Goal: Task Accomplishment & Management: Complete application form

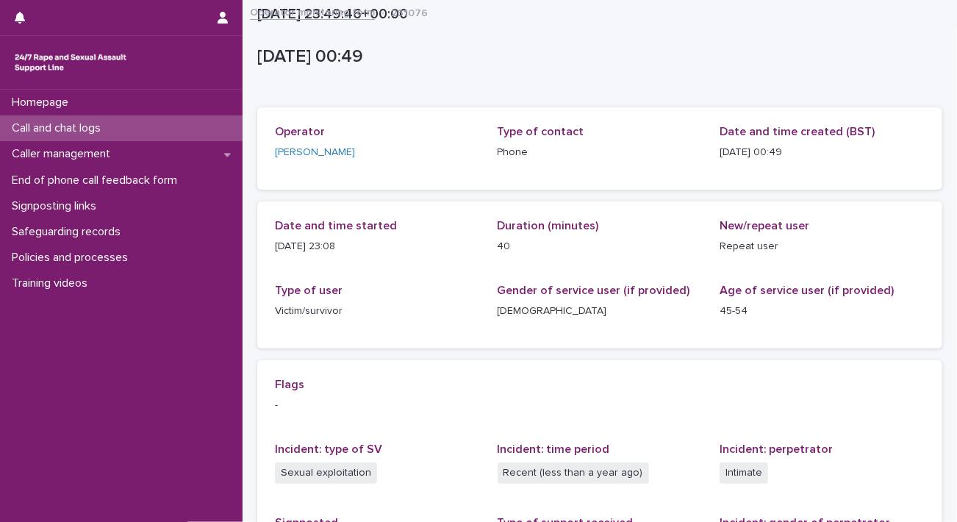
scroll to position [259, 0]
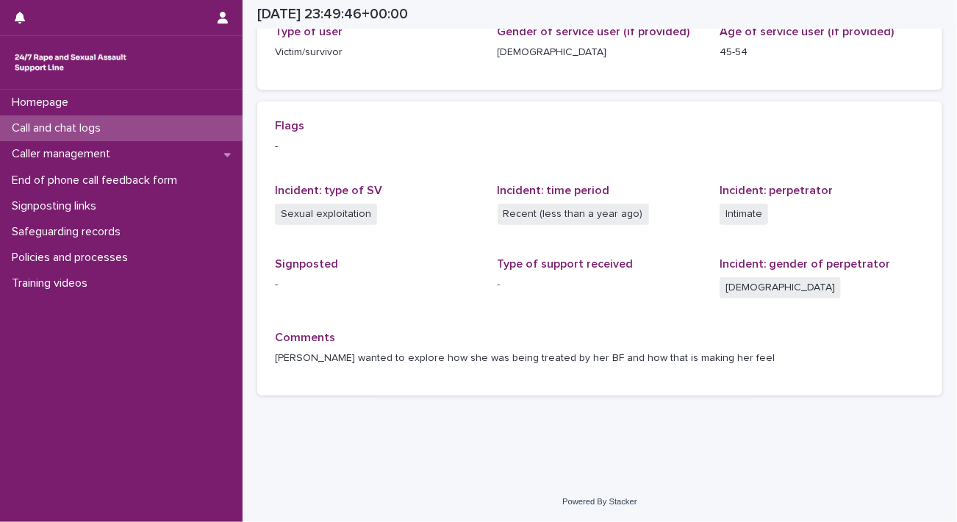
click at [123, 123] on div "Call and chat logs" at bounding box center [121, 128] width 243 height 26
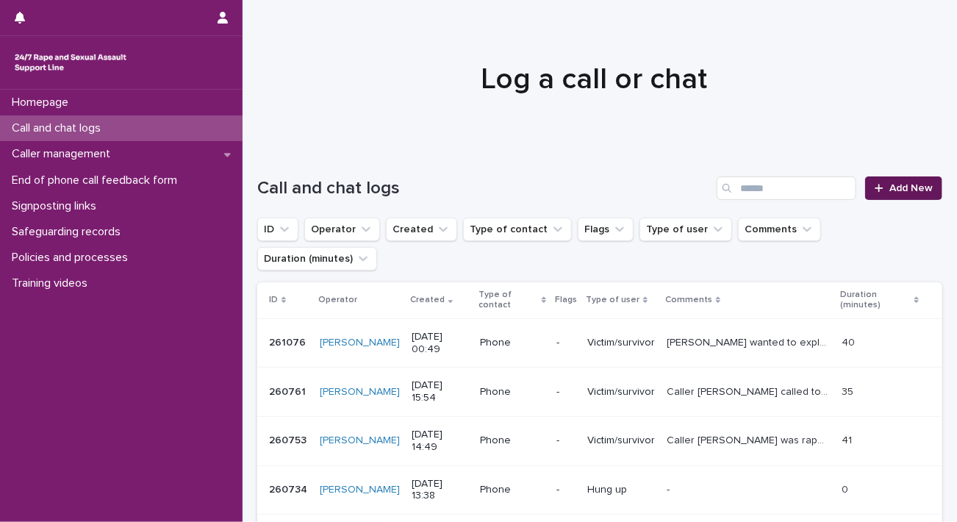
click at [875, 187] on icon at bounding box center [879, 188] width 9 height 10
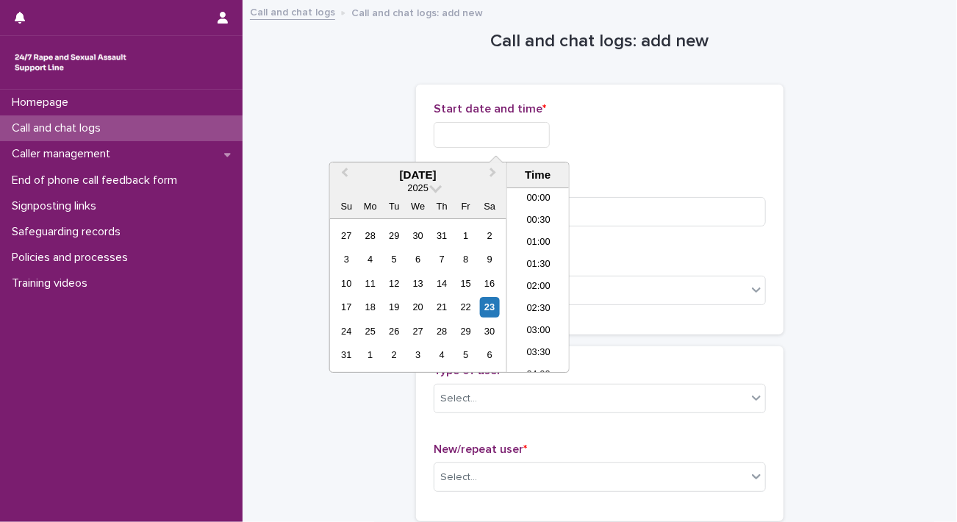
click at [493, 143] on input "text" at bounding box center [492, 135] width 116 height 26
click at [551, 246] on li "01:00" at bounding box center [538, 243] width 62 height 22
click at [538, 139] on input "**********" at bounding box center [492, 135] width 116 height 26
type input "**********"
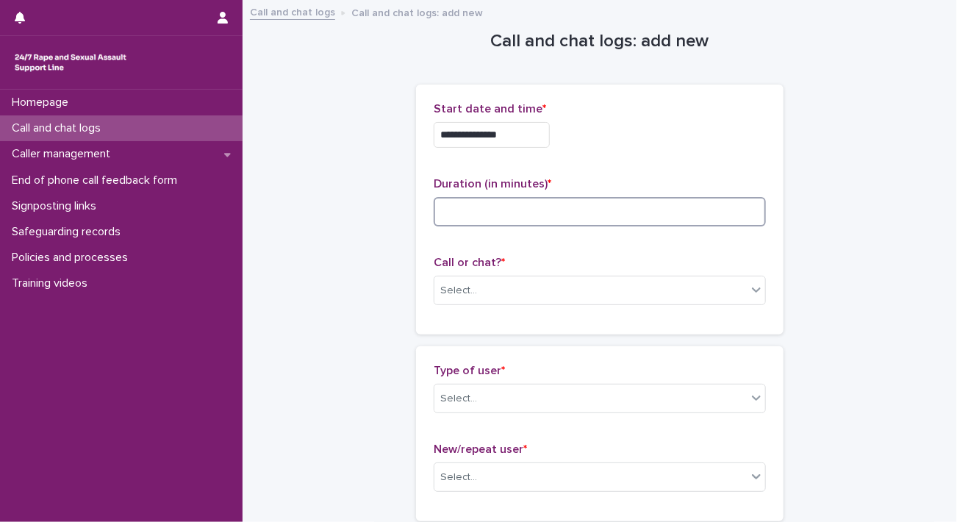
click at [665, 198] on input at bounding box center [600, 211] width 332 height 29
type input "*"
click at [542, 279] on div "Select..." at bounding box center [591, 291] width 312 height 24
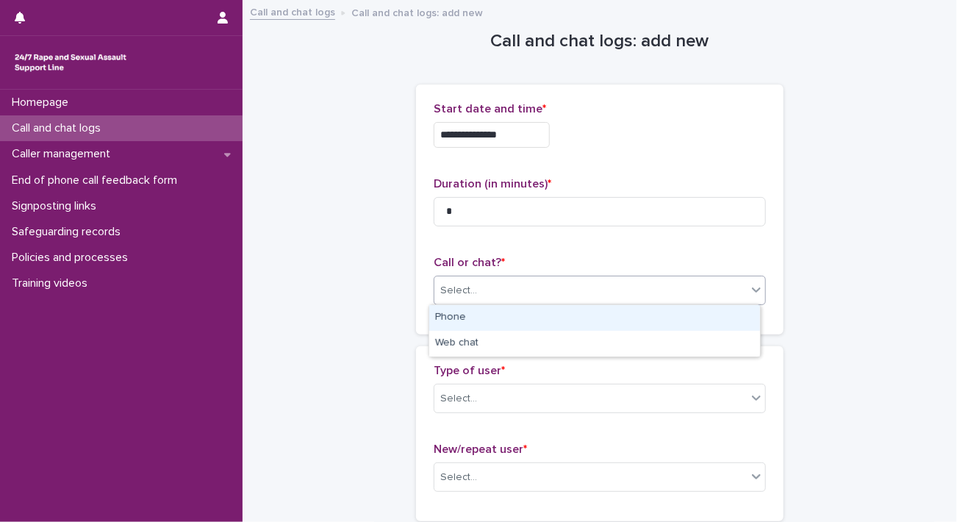
click at [538, 317] on div "Phone" at bounding box center [594, 318] width 331 height 26
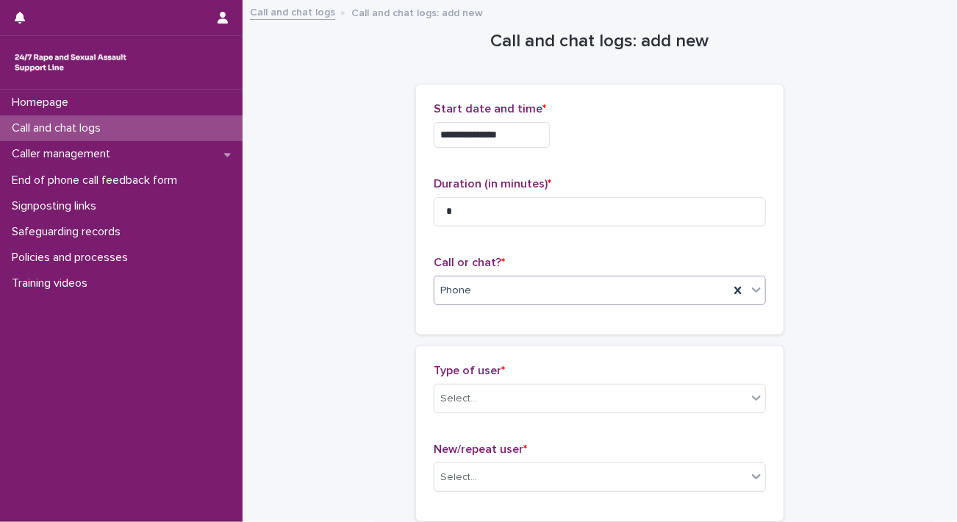
scroll to position [147, 0]
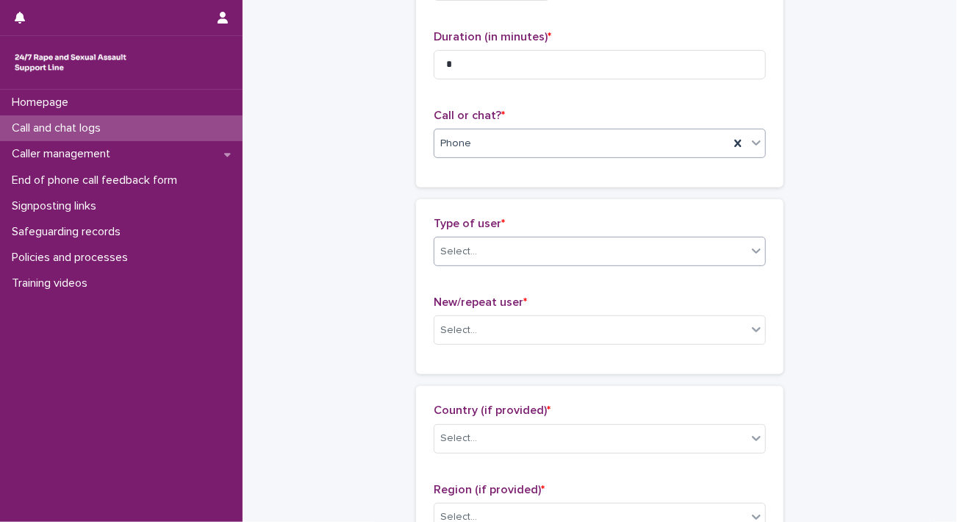
click at [538, 251] on div "Select..." at bounding box center [591, 252] width 312 height 24
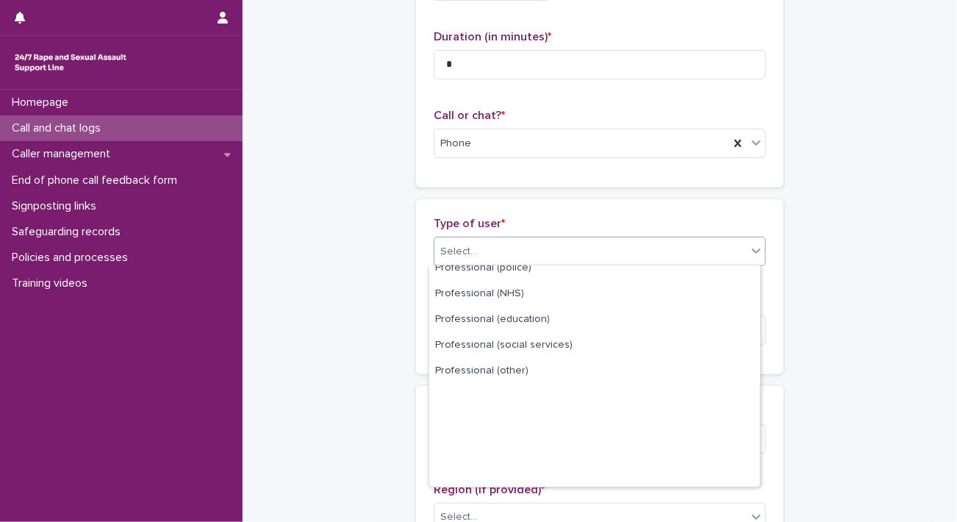
scroll to position [165, 0]
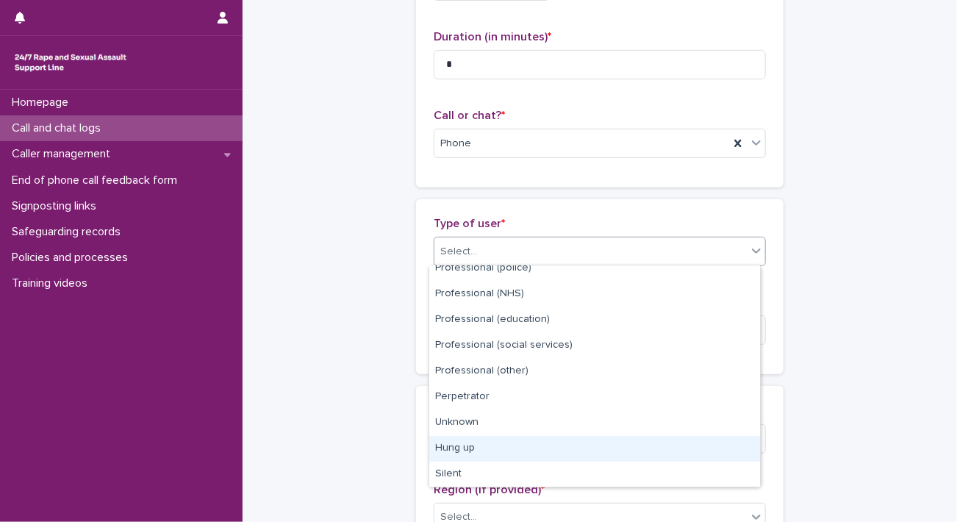
click at [504, 444] on div "Hung up" at bounding box center [594, 449] width 331 height 26
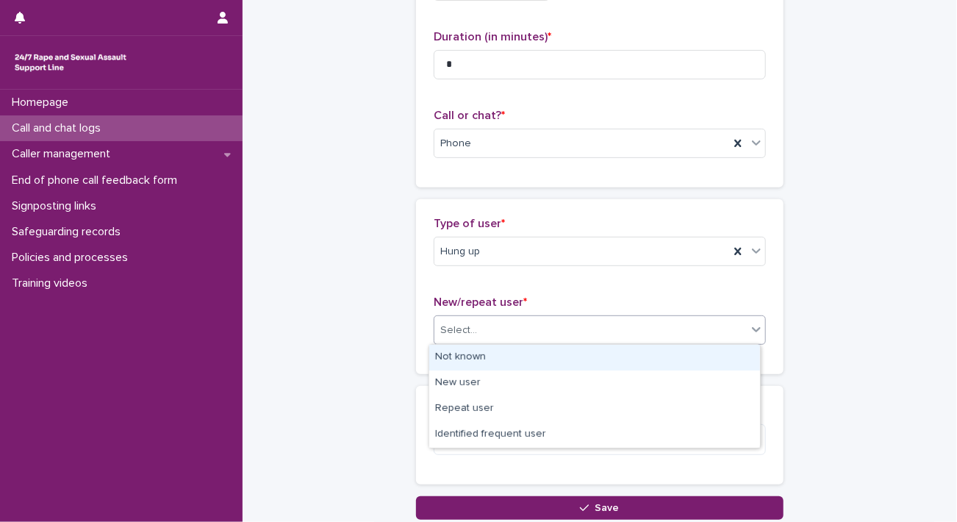
click at [565, 330] on div "Select..." at bounding box center [591, 330] width 312 height 24
drag, startPoint x: 556, startPoint y: 361, endPoint x: 546, endPoint y: 398, distance: 38.7
click at [555, 361] on div "Not known" at bounding box center [594, 358] width 331 height 26
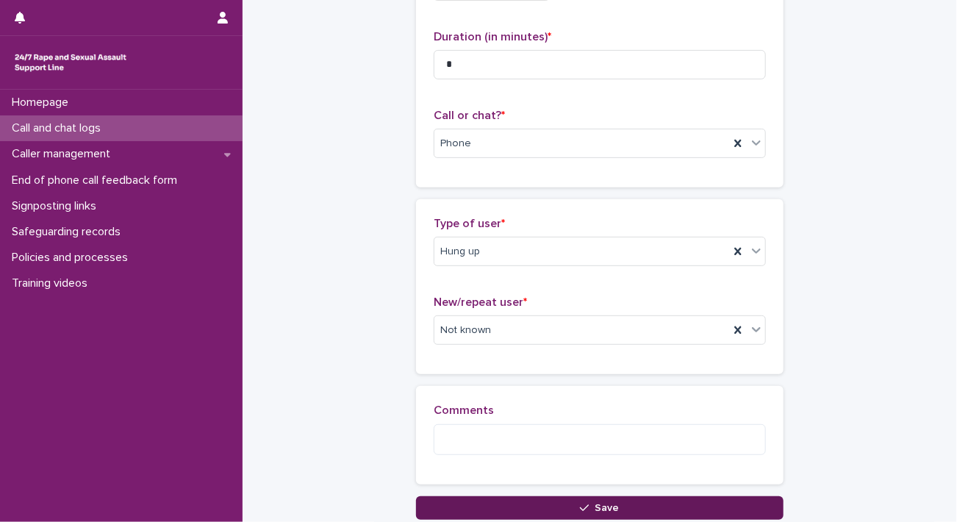
click at [532, 504] on button "Save" at bounding box center [600, 508] width 368 height 24
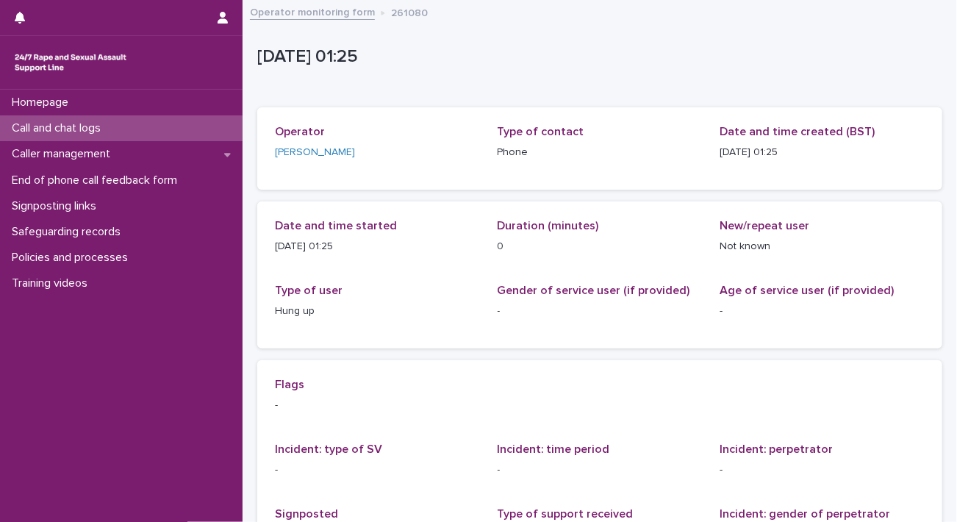
click at [87, 130] on p "Call and chat logs" at bounding box center [59, 128] width 107 height 14
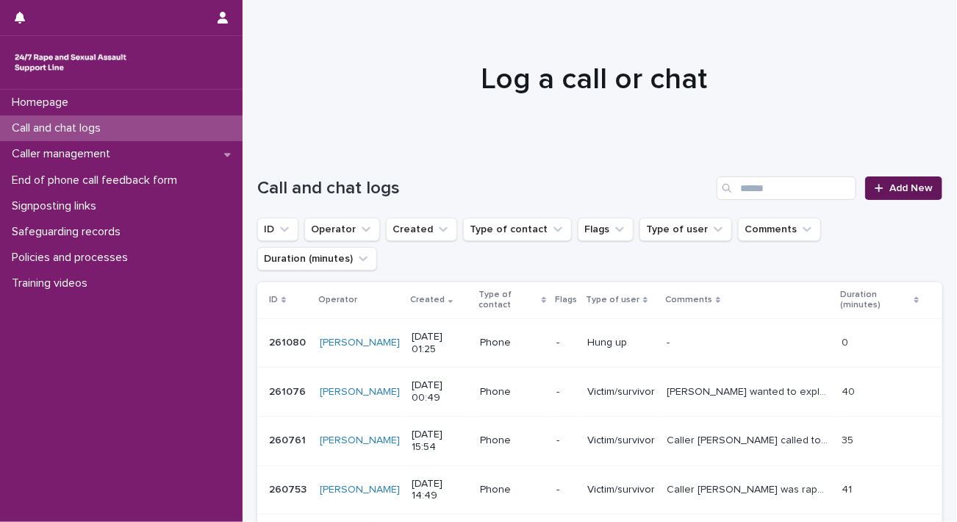
click at [900, 189] on span "Add New" at bounding box center [911, 188] width 43 height 10
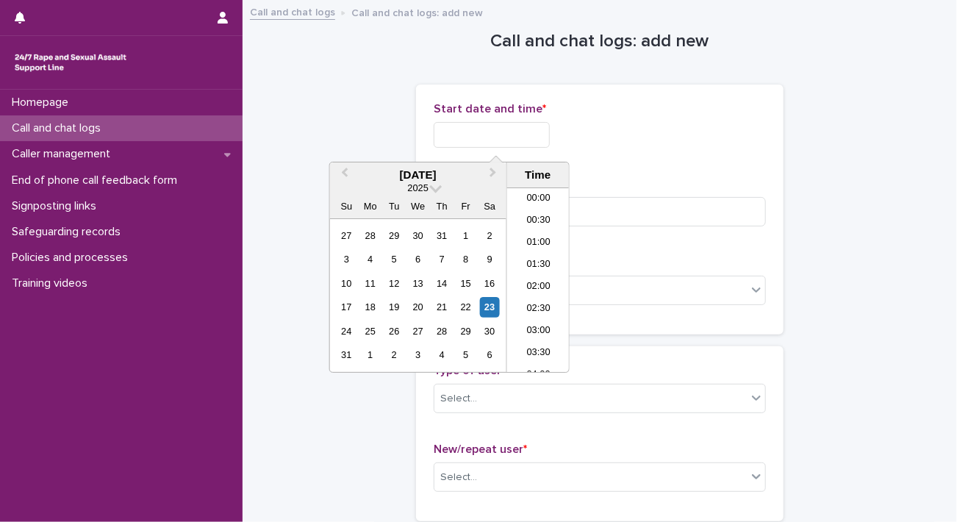
scroll to position [7, 0]
click at [544, 133] on input "text" at bounding box center [492, 135] width 116 height 26
click at [529, 235] on li "01:00" at bounding box center [538, 236] width 62 height 22
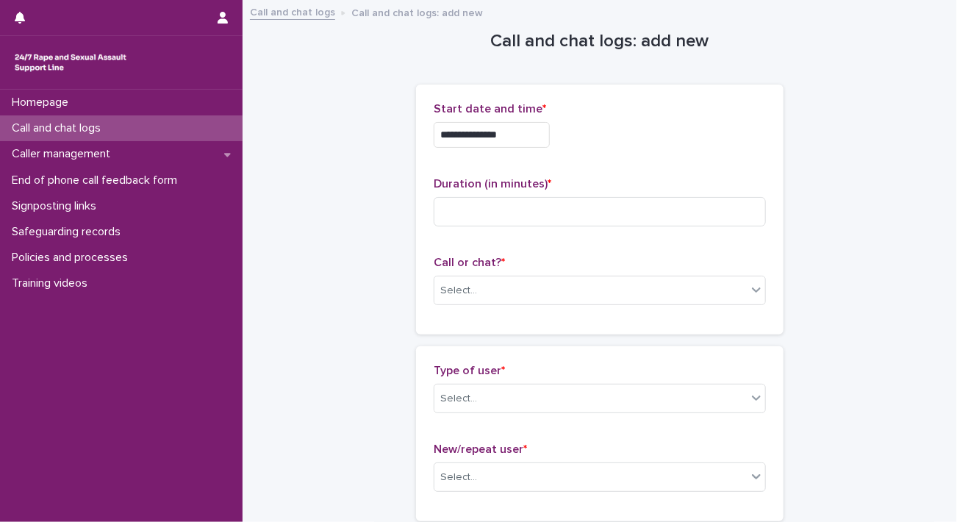
click at [535, 136] on input "**********" at bounding box center [492, 135] width 116 height 26
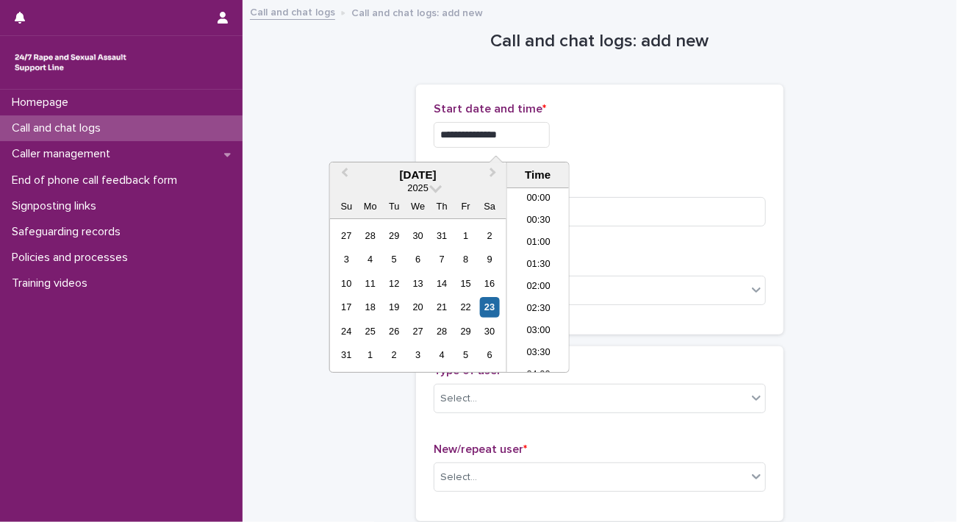
type input "**********"
click at [629, 195] on div "Duration (in minutes) *" at bounding box center [600, 207] width 332 height 61
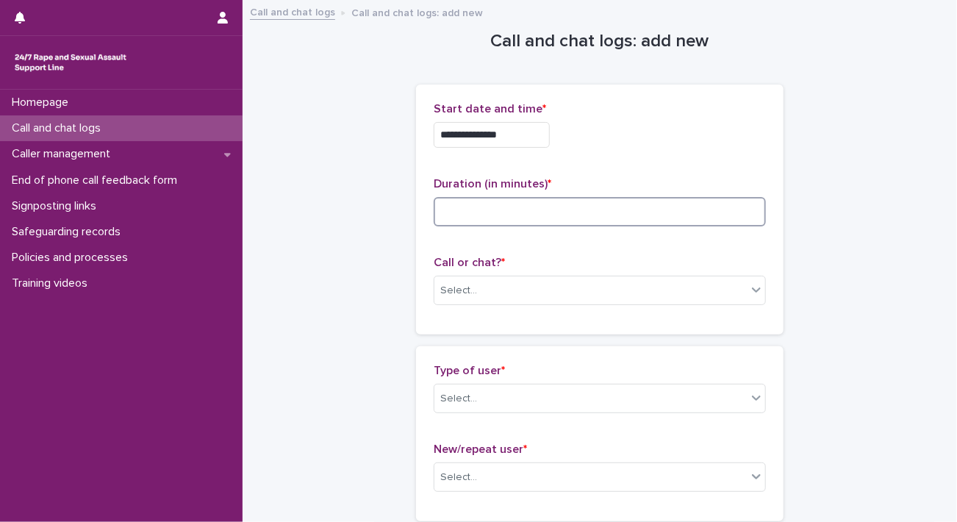
click at [632, 204] on input at bounding box center [600, 211] width 332 height 29
type input "**"
click at [482, 290] on div "Select..." at bounding box center [591, 291] width 312 height 24
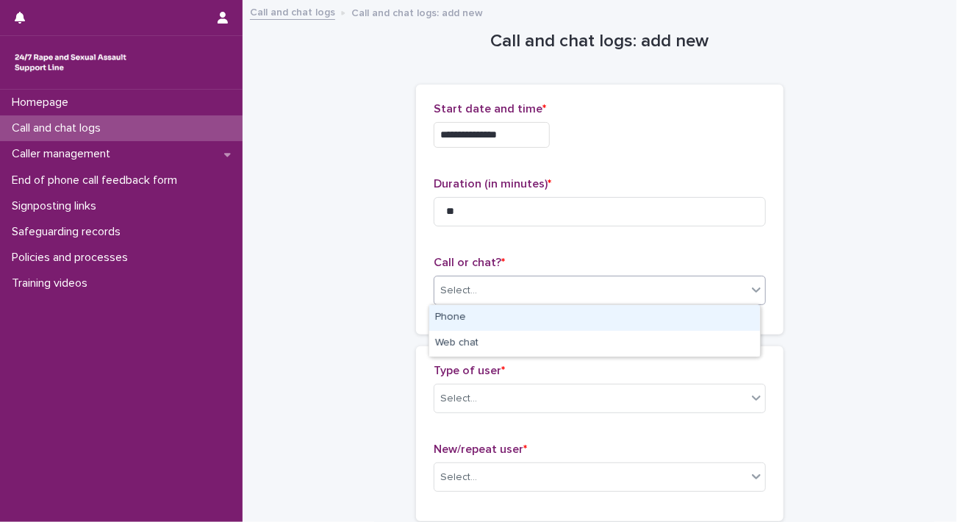
click at [484, 321] on div "Phone" at bounding box center [594, 318] width 331 height 26
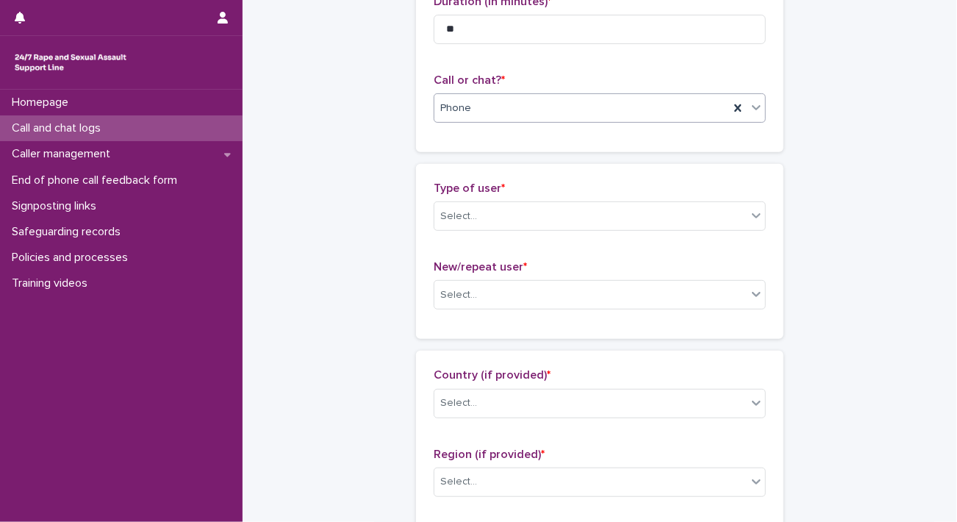
scroll to position [221, 0]
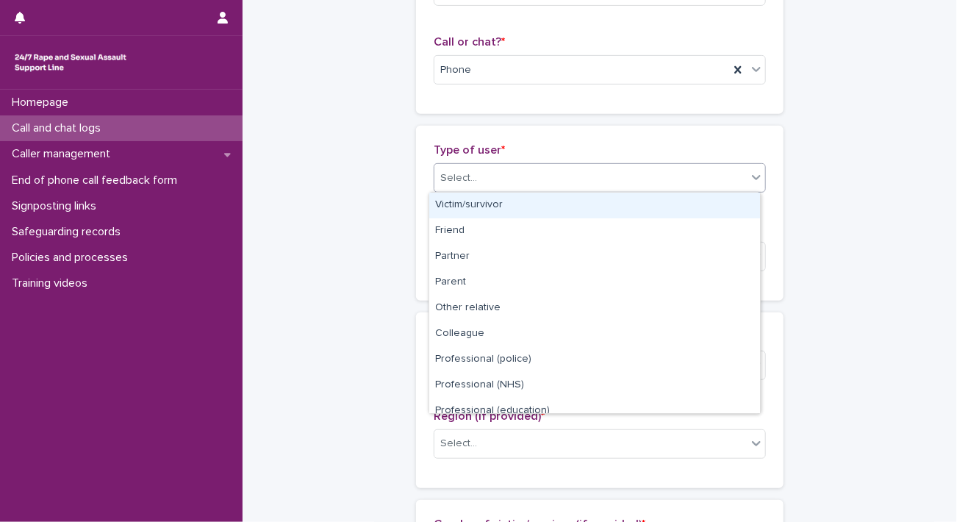
drag, startPoint x: 504, startPoint y: 170, endPoint x: 501, endPoint y: 212, distance: 42.8
click at [504, 170] on div "Select..." at bounding box center [591, 178] width 312 height 24
click at [507, 205] on div "Victim/survivor" at bounding box center [594, 206] width 331 height 26
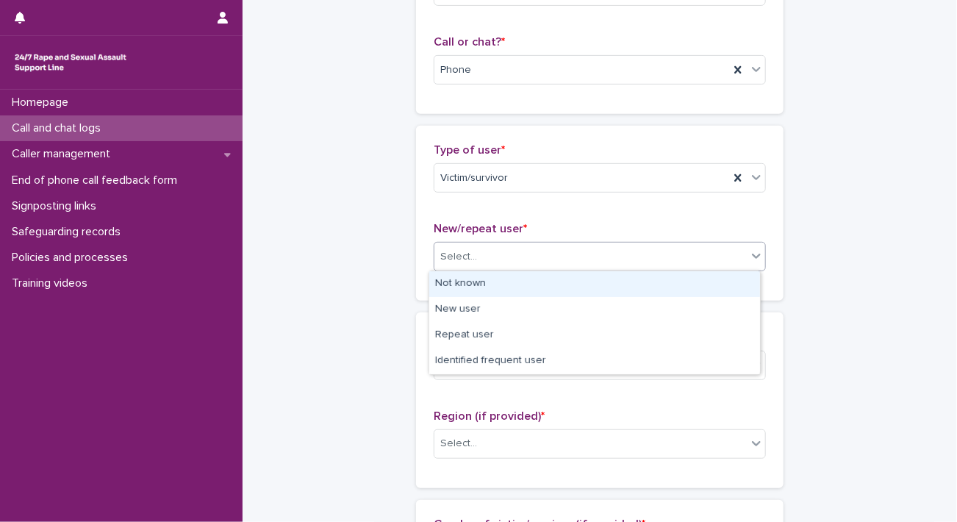
click at [513, 249] on div "Select..." at bounding box center [591, 257] width 312 height 24
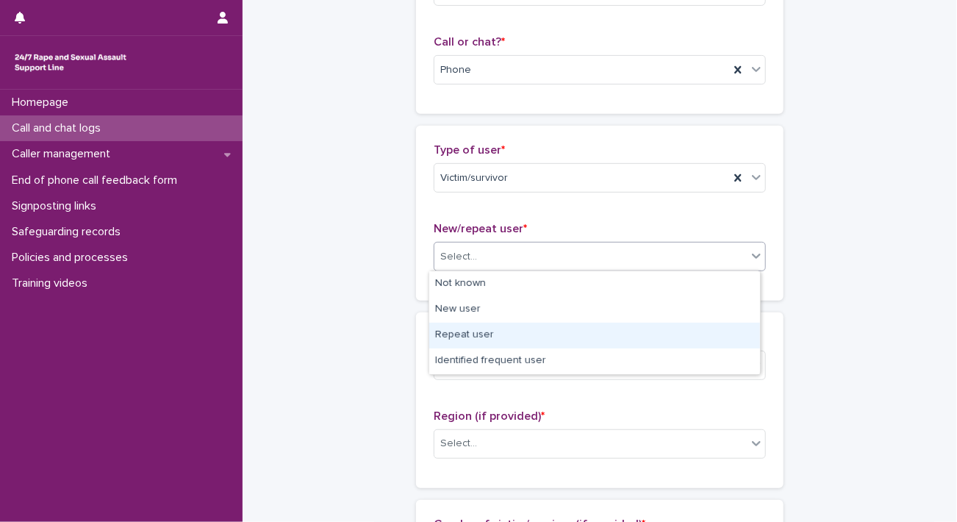
click at [506, 323] on div "Repeat user" at bounding box center [594, 336] width 331 height 26
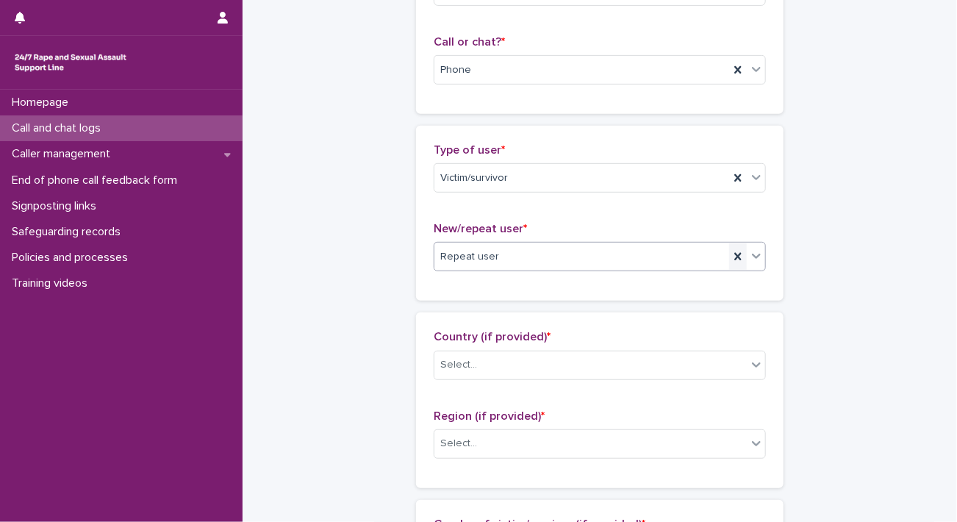
click at [736, 257] on icon at bounding box center [738, 256] width 15 height 15
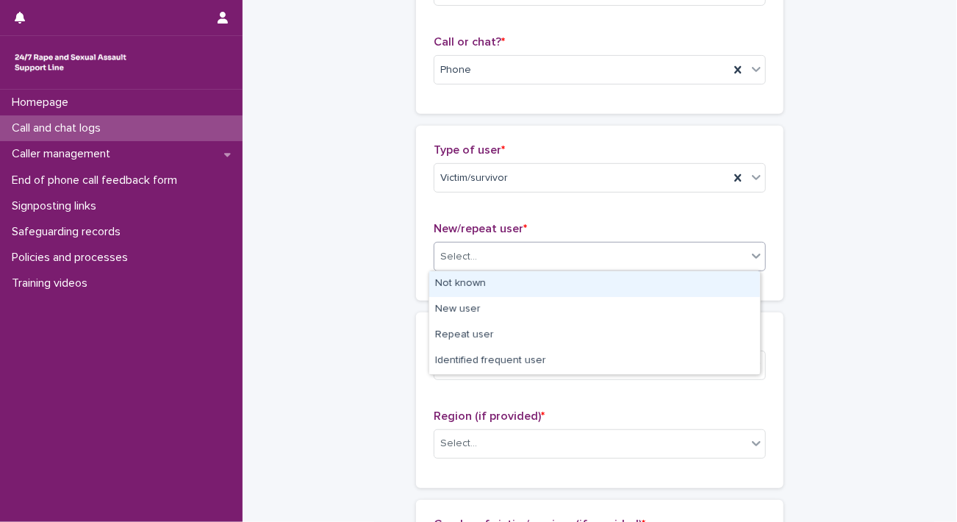
click at [534, 254] on div "Select..." at bounding box center [591, 257] width 312 height 24
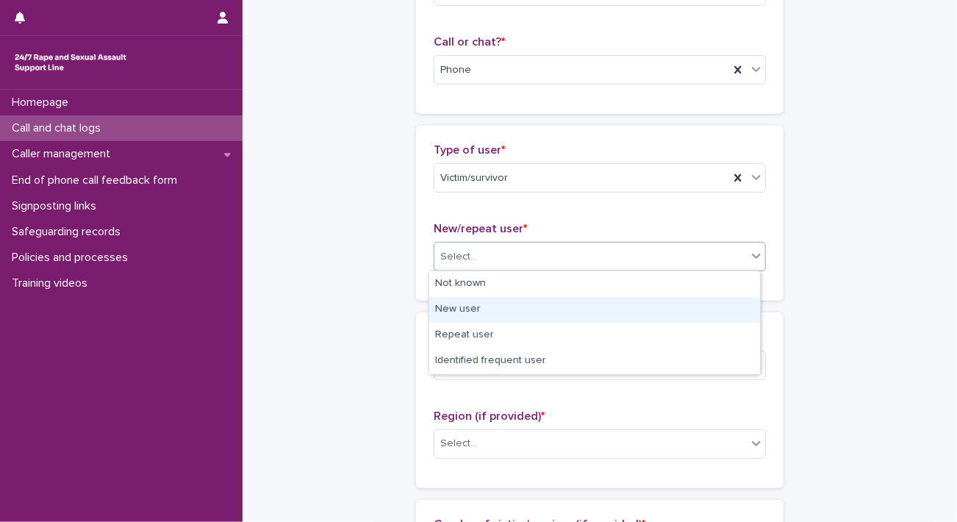
click at [482, 308] on div "New user" at bounding box center [594, 310] width 331 height 26
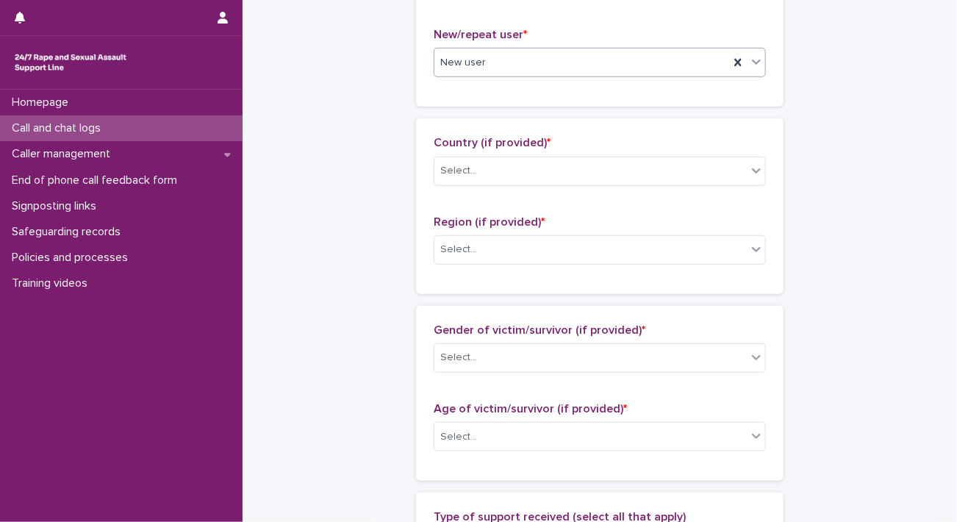
scroll to position [441, 0]
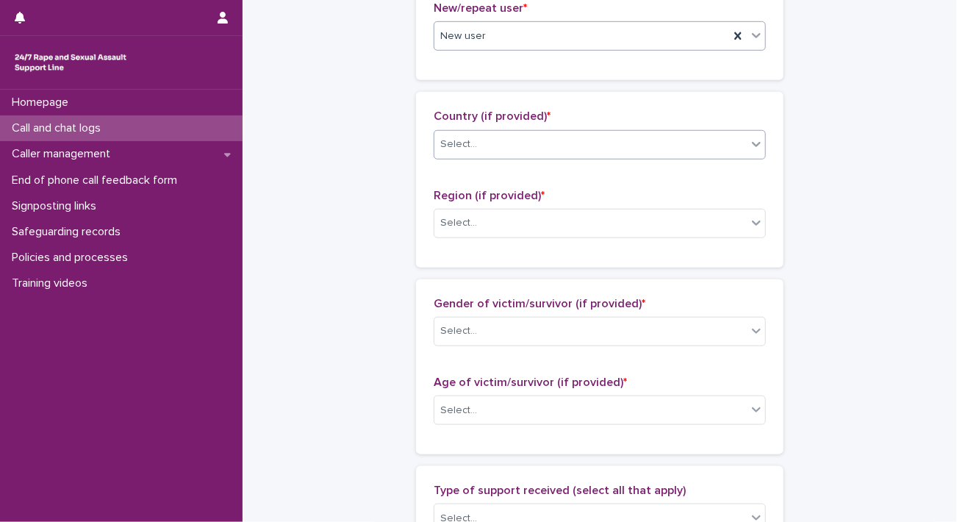
click at [510, 145] on div "Select..." at bounding box center [591, 144] width 312 height 24
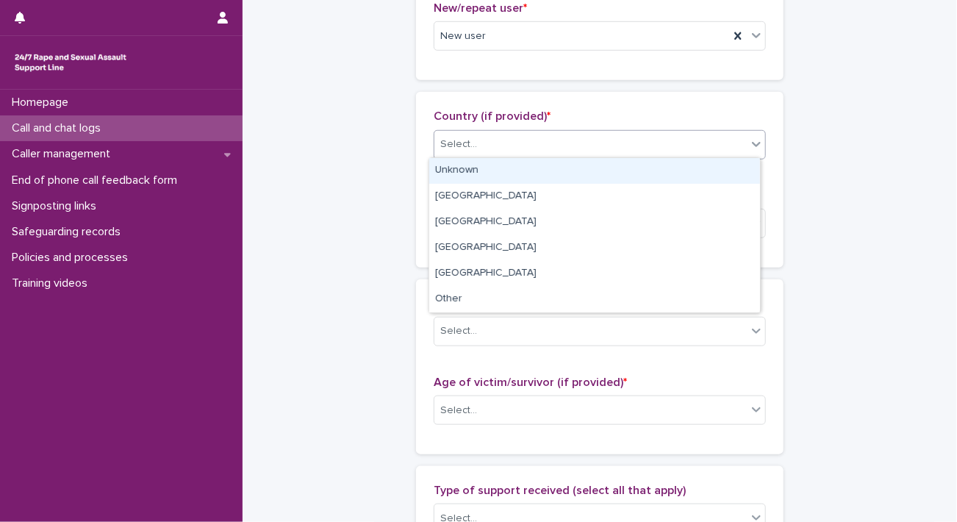
drag, startPoint x: 509, startPoint y: 173, endPoint x: 509, endPoint y: 199, distance: 25.7
click at [509, 174] on div "Unknown" at bounding box center [594, 171] width 331 height 26
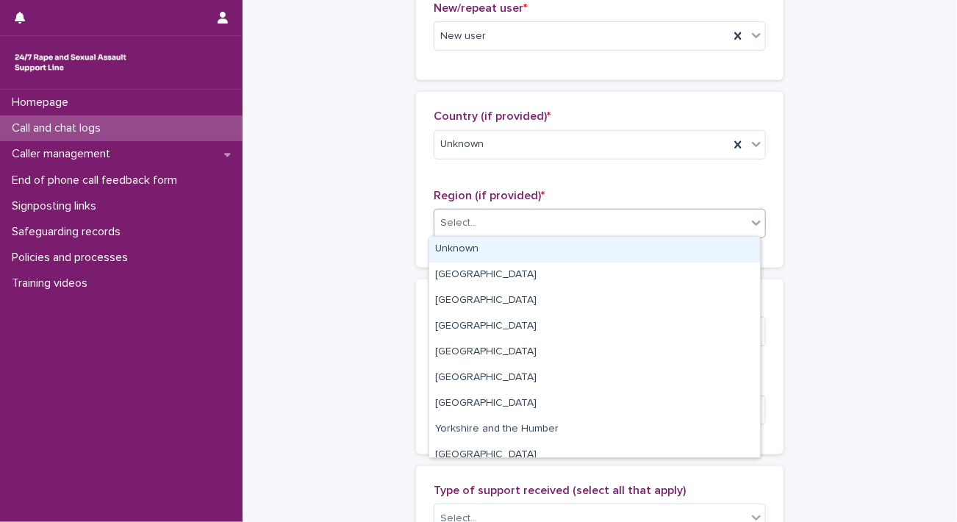
click at [509, 212] on div "Select..." at bounding box center [591, 223] width 312 height 24
click at [507, 251] on div "Unknown" at bounding box center [594, 250] width 331 height 26
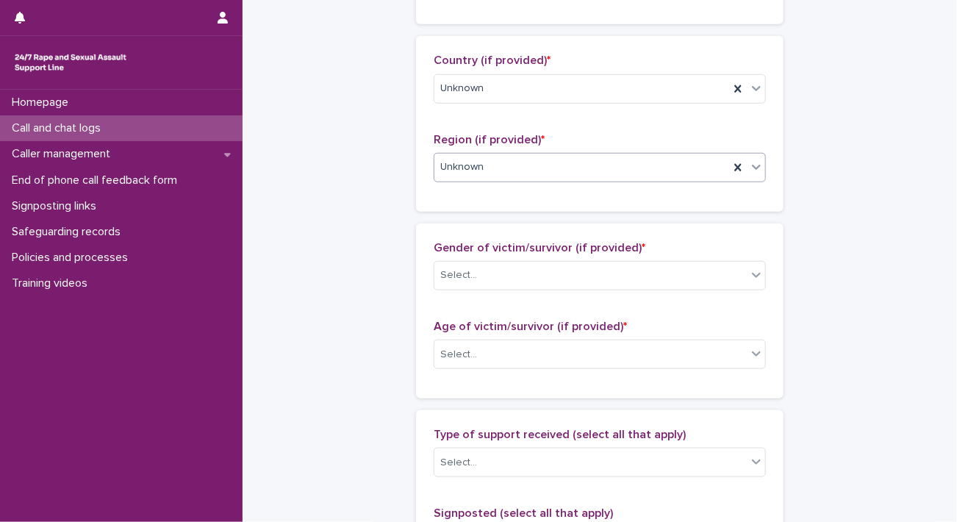
scroll to position [662, 0]
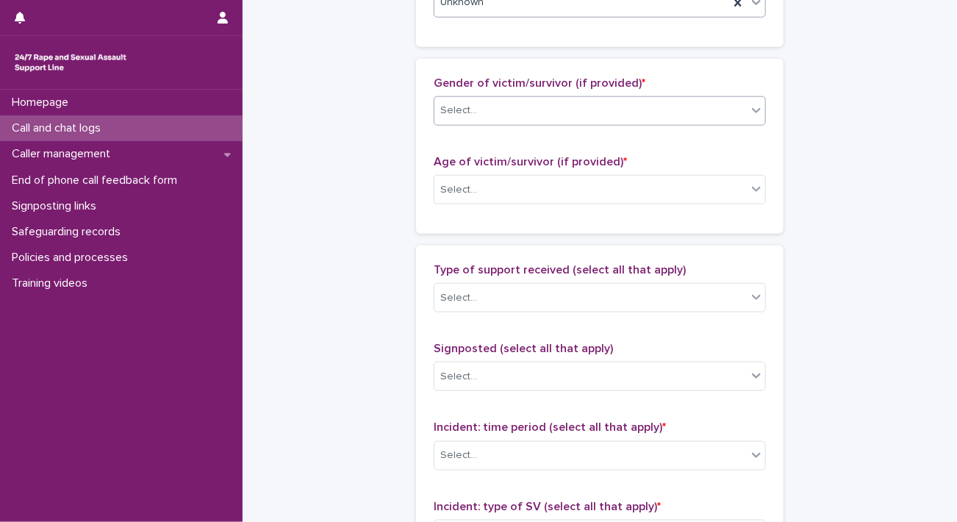
click at [498, 111] on div "Select..." at bounding box center [591, 111] width 312 height 24
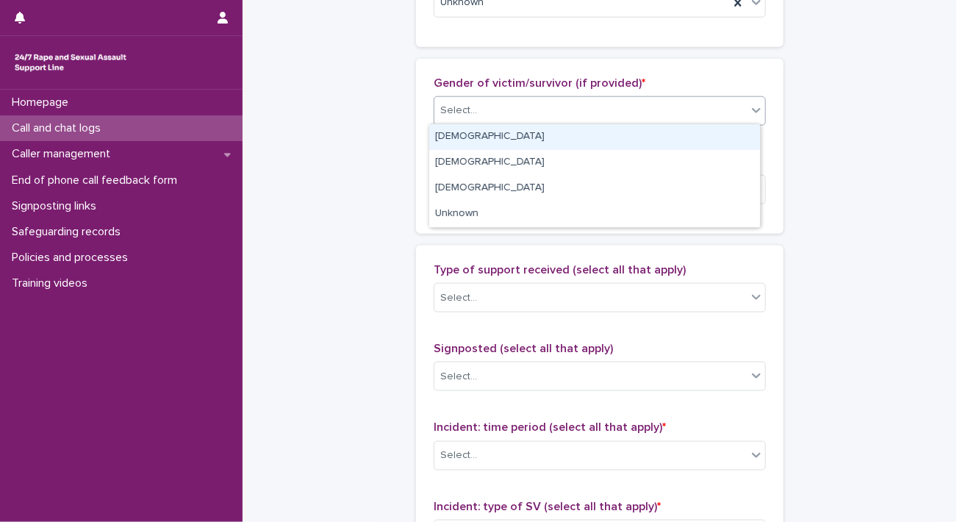
click at [492, 132] on div "[DEMOGRAPHIC_DATA]" at bounding box center [594, 137] width 331 height 26
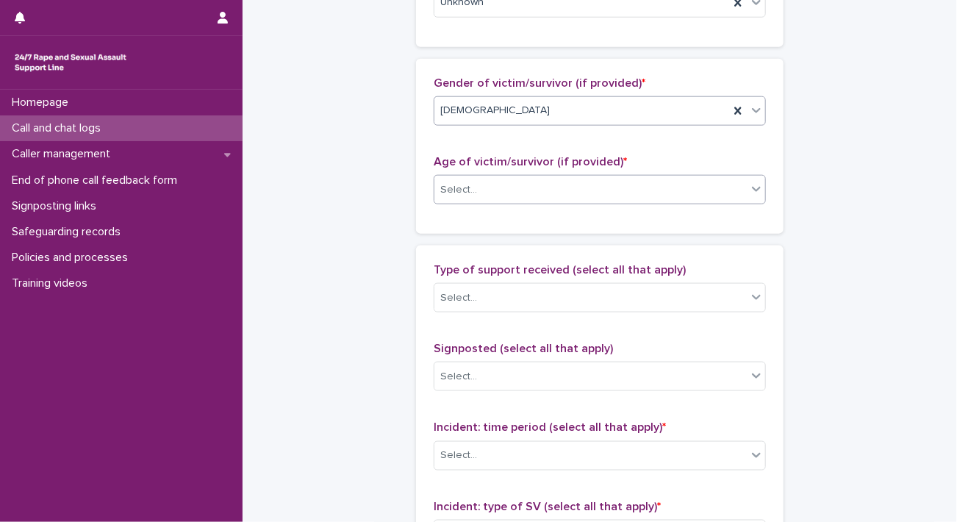
click at [494, 188] on div "Select..." at bounding box center [591, 190] width 312 height 24
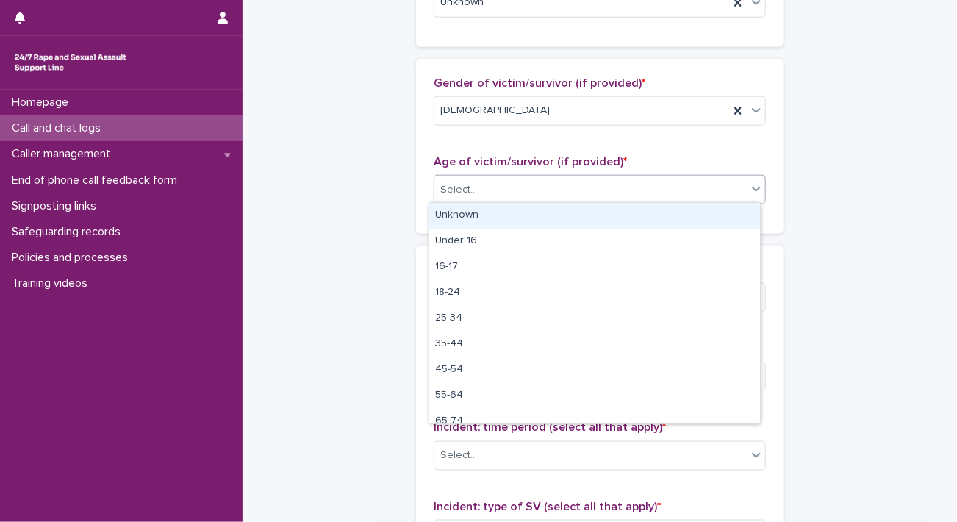
click at [495, 220] on div "Unknown" at bounding box center [594, 216] width 331 height 26
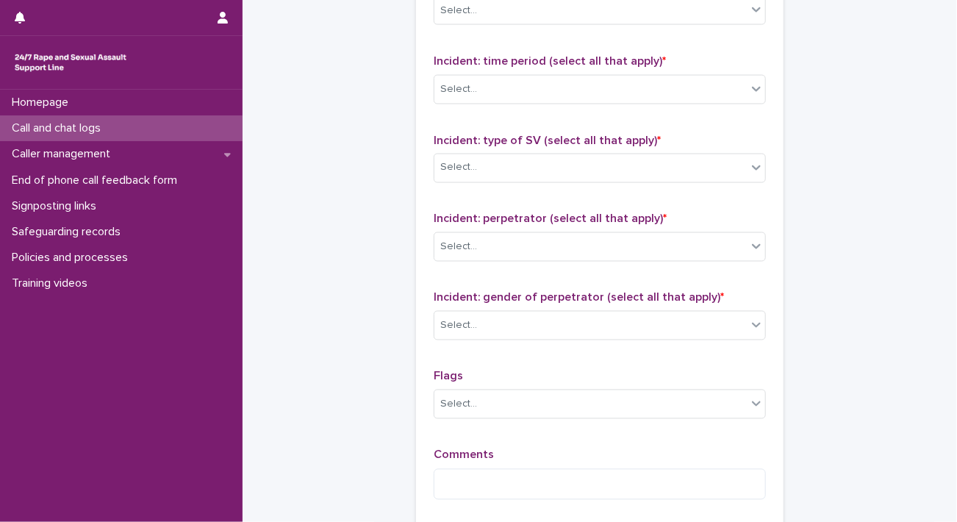
scroll to position [1029, 0]
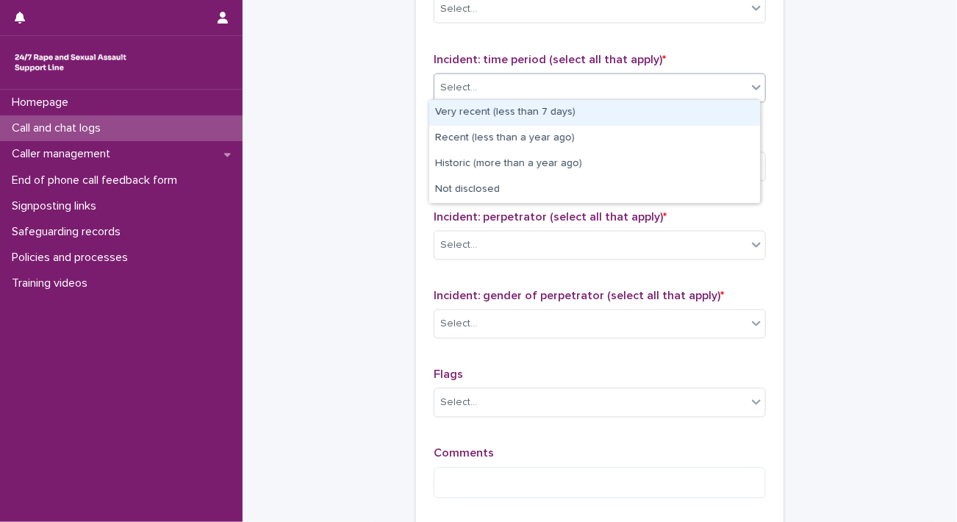
click at [497, 83] on div "Select..." at bounding box center [591, 88] width 312 height 24
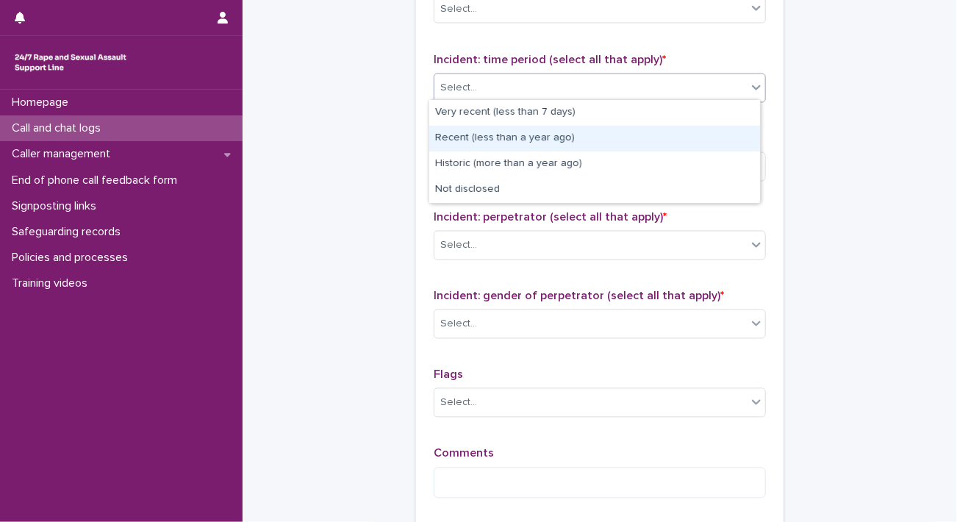
click at [503, 142] on div "Recent (less than a year ago)" at bounding box center [594, 139] width 331 height 26
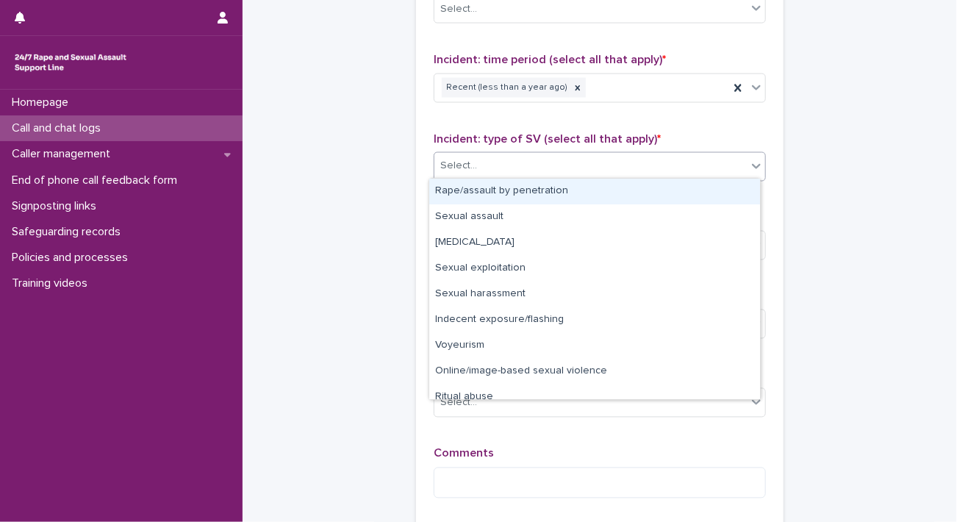
click at [505, 163] on div "Select..." at bounding box center [591, 166] width 312 height 24
click at [496, 187] on div "Rape/assault by penetration" at bounding box center [594, 192] width 331 height 26
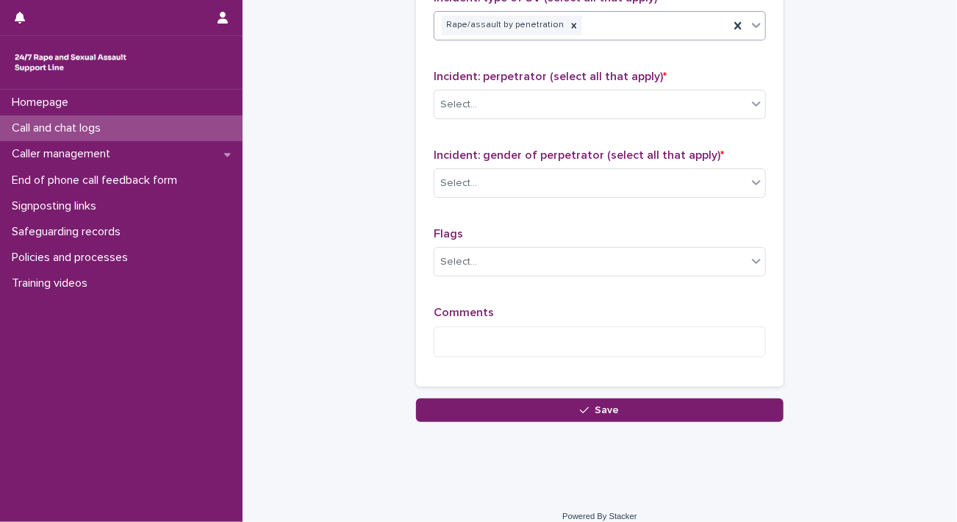
scroll to position [1176, 0]
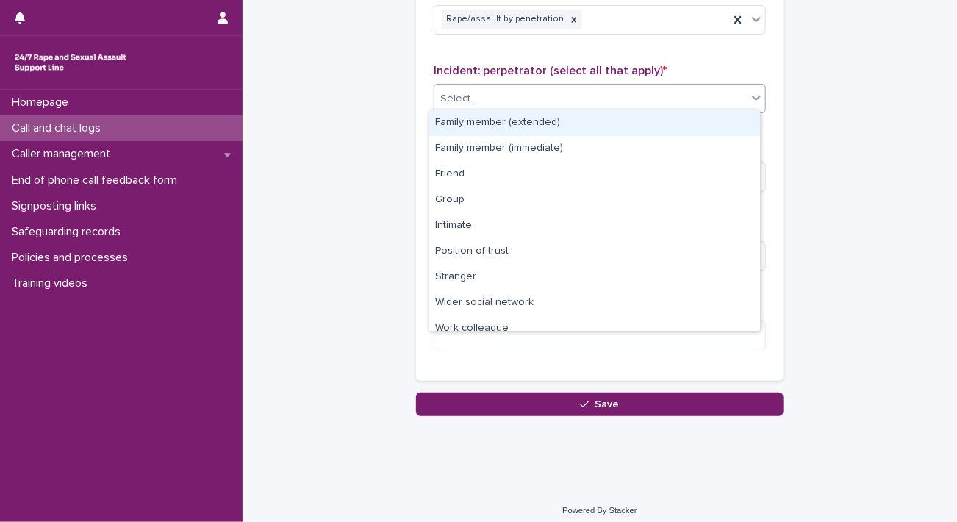
click at [514, 97] on div "Select..." at bounding box center [591, 99] width 312 height 24
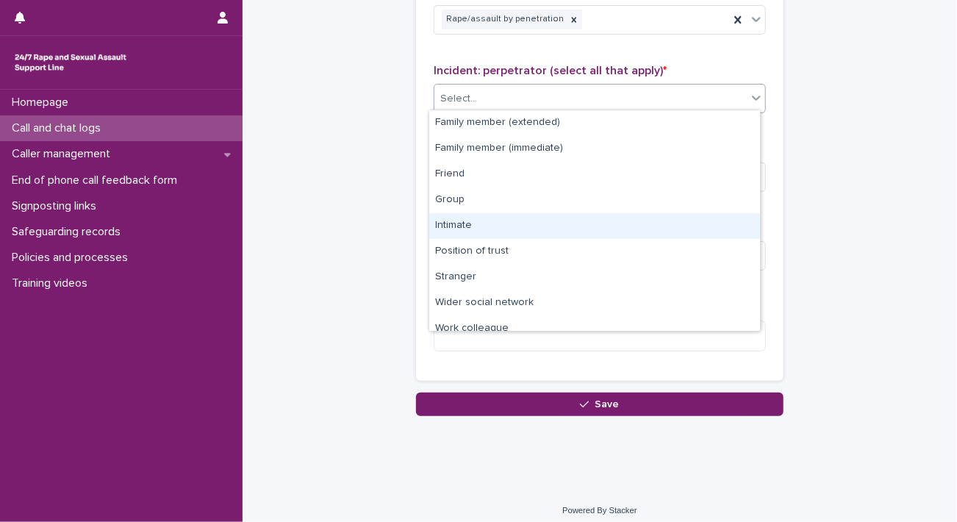
click at [501, 229] on div "Intimate" at bounding box center [594, 226] width 331 height 26
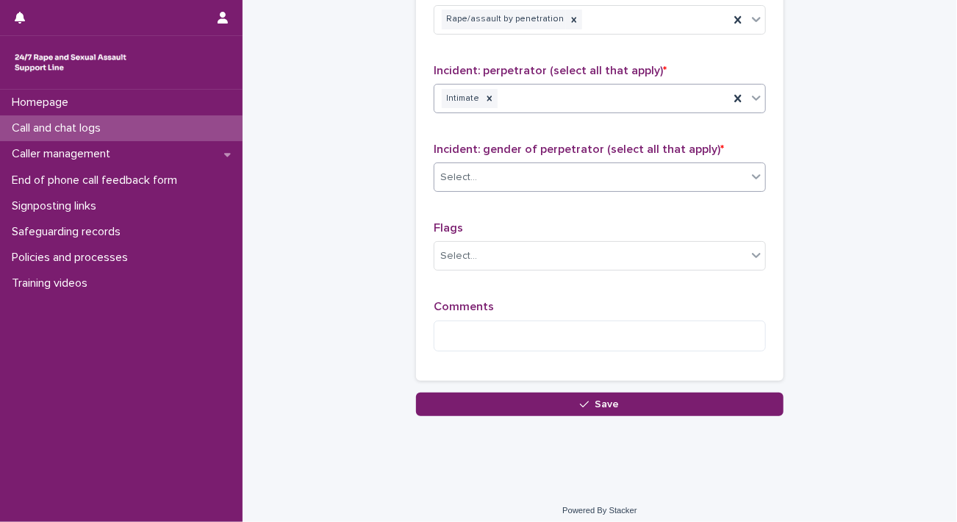
click at [504, 165] on div "Select..." at bounding box center [591, 177] width 312 height 24
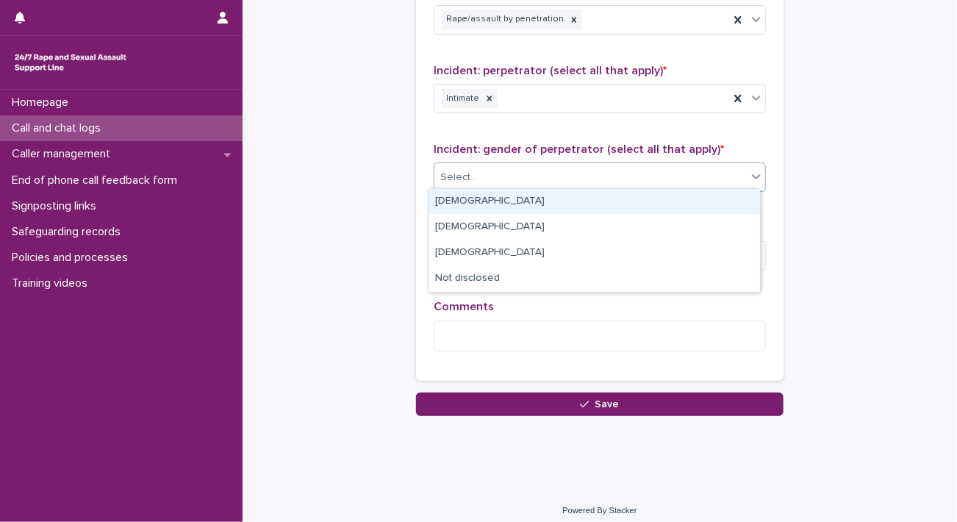
click at [493, 201] on div "[DEMOGRAPHIC_DATA]" at bounding box center [594, 202] width 331 height 26
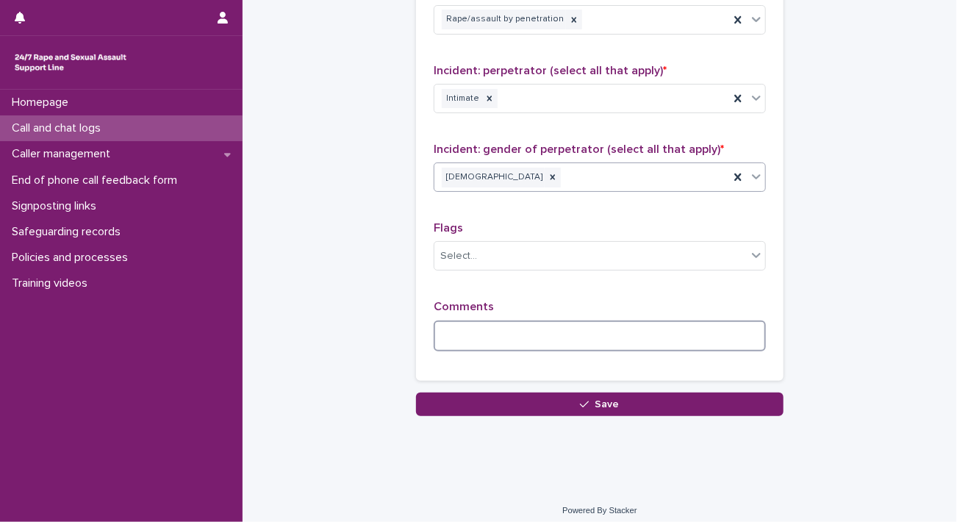
click at [515, 333] on textarea at bounding box center [600, 337] width 332 height 32
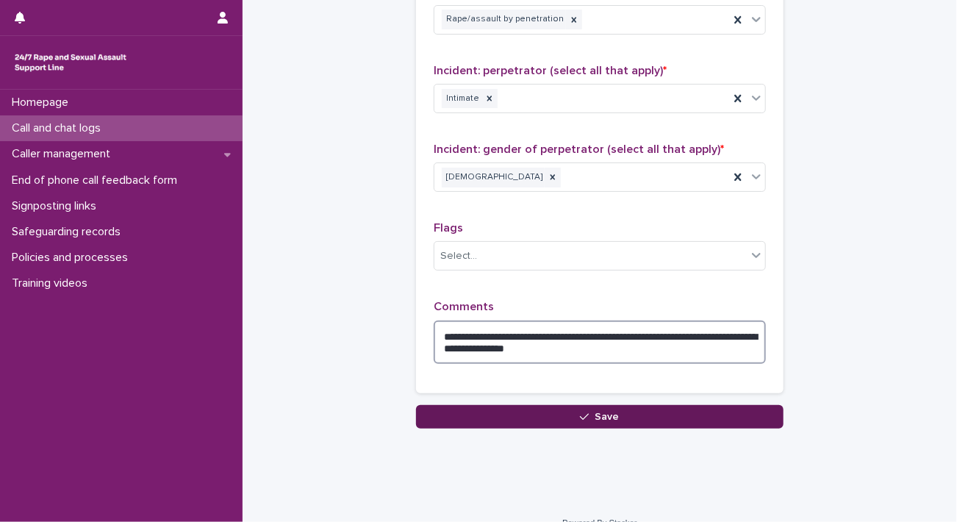
type textarea "**********"
click at [610, 412] on span "Save" at bounding box center [608, 417] width 24 height 10
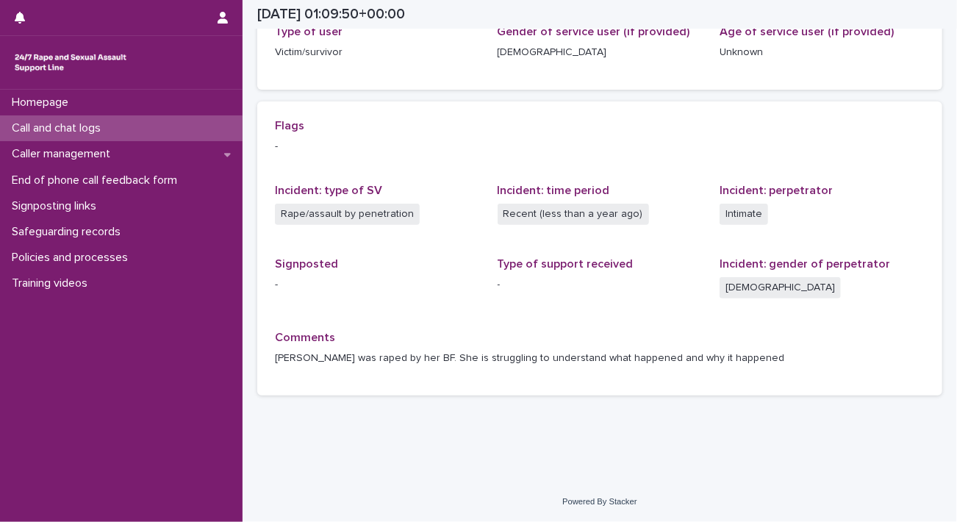
scroll to position [259, 0]
